Goal: Transaction & Acquisition: Download file/media

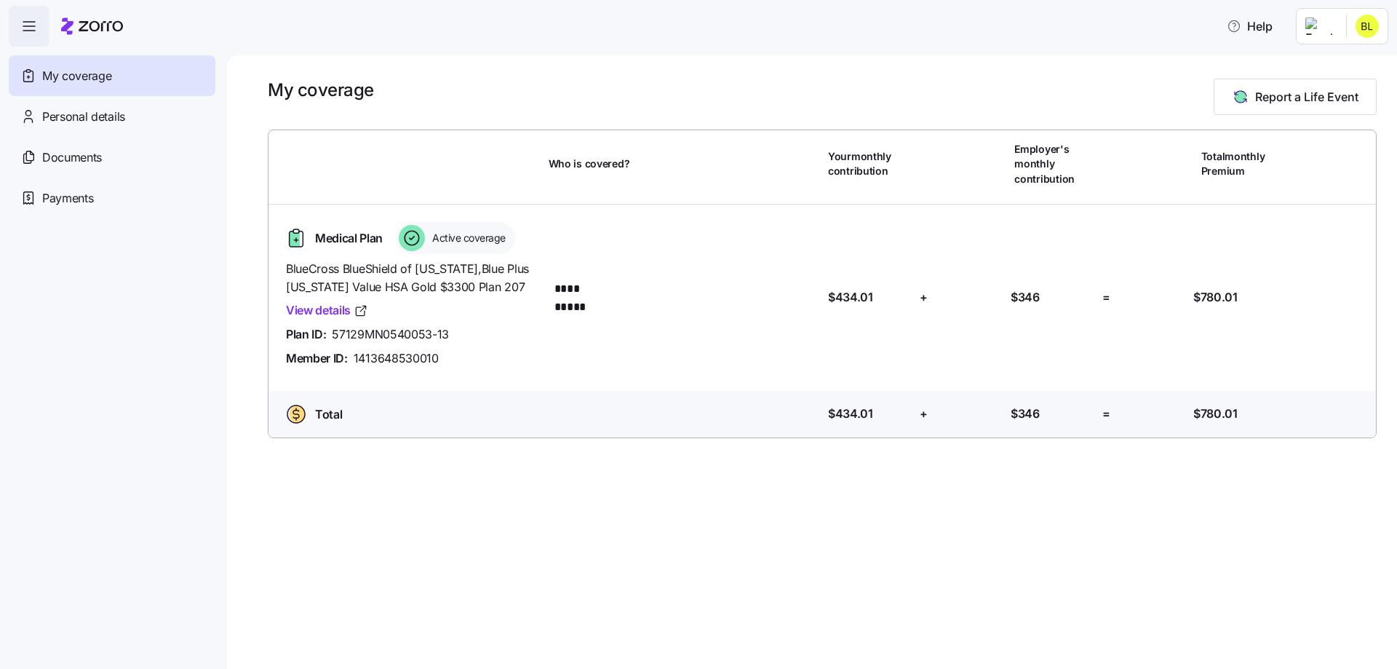
click at [1314, 14] on html "**********" at bounding box center [698, 330] width 1397 height 660
click at [1365, 55] on div "Admin view" at bounding box center [1329, 65] width 108 height 23
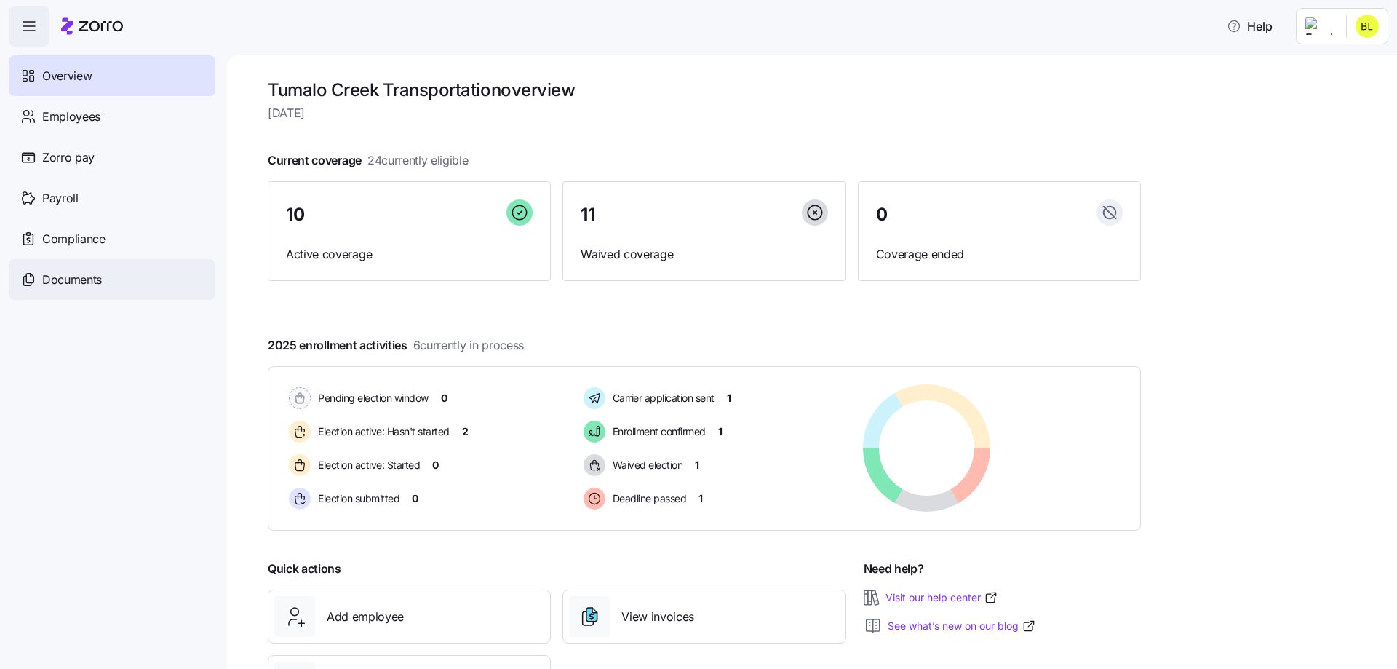
click at [91, 282] on span "Documents" at bounding box center [72, 280] width 60 height 18
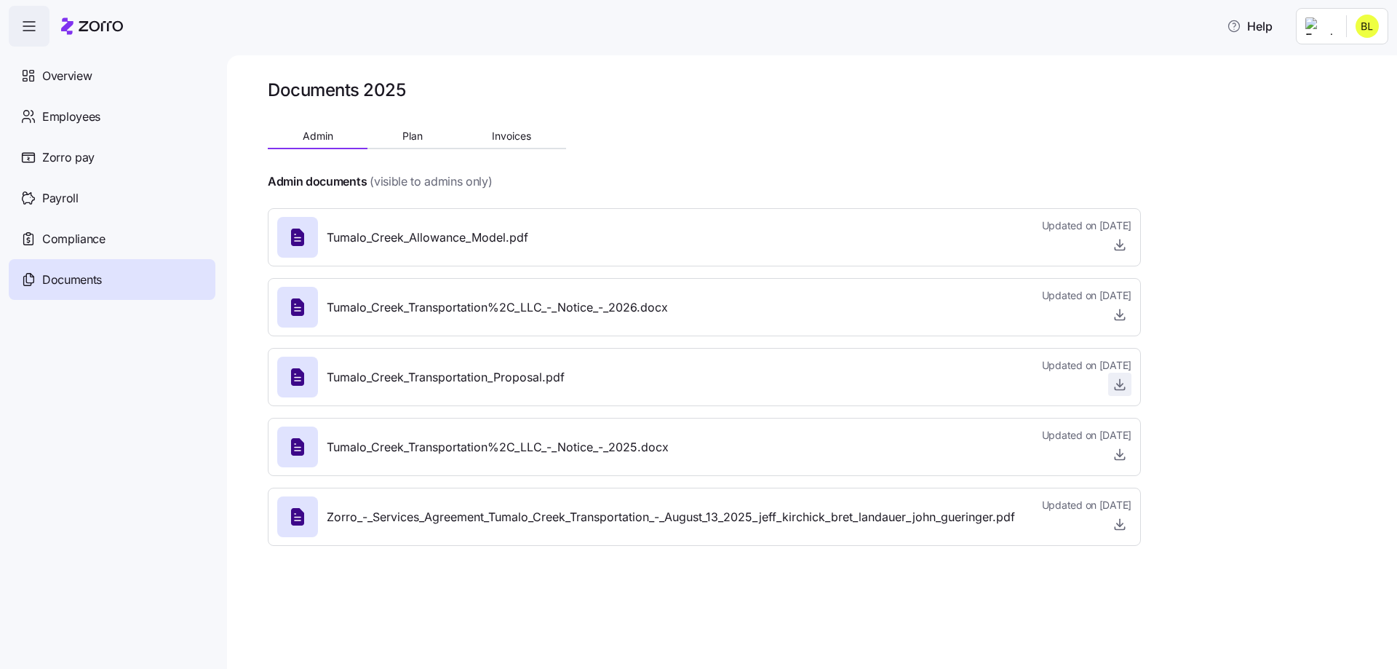
click at [1119, 386] on icon "button" at bounding box center [1120, 384] width 6 height 3
